Goal: Find specific page/section

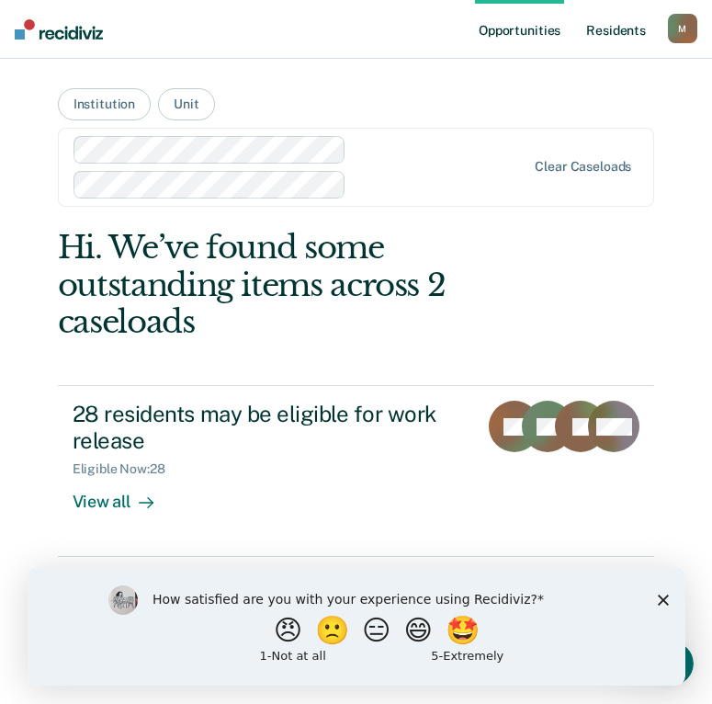
click at [610, 22] on link "Resident s" at bounding box center [615, 29] width 67 height 59
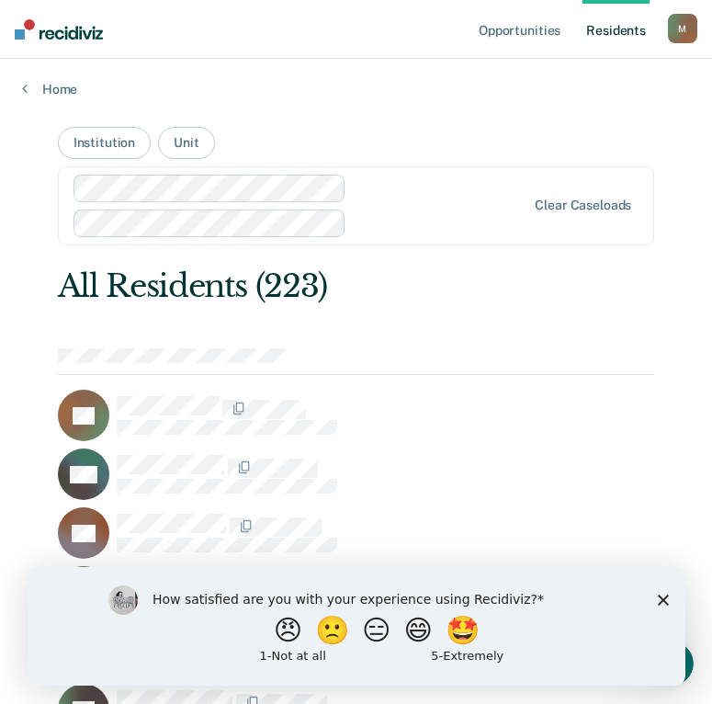
scroll to position [1599, 0]
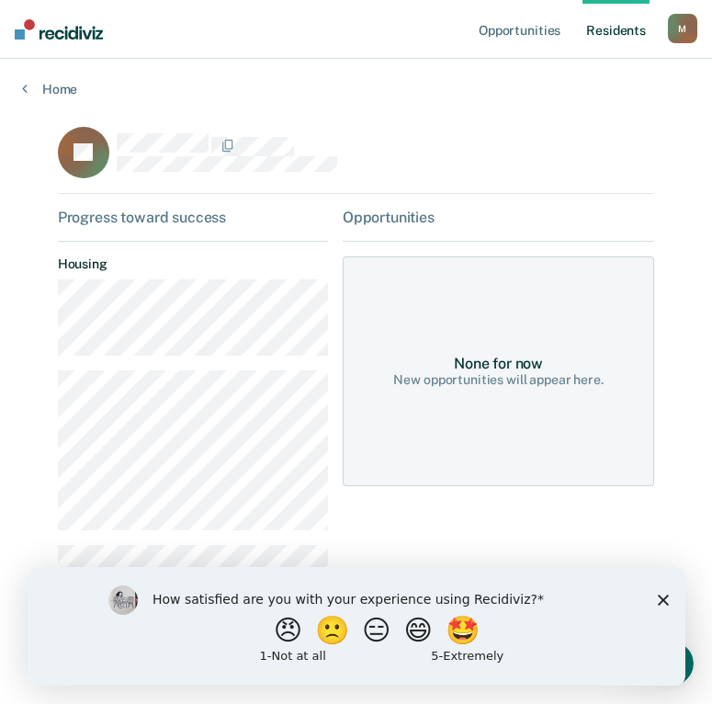
scroll to position [36, 0]
